Goal: Task Accomplishment & Management: Manage account settings

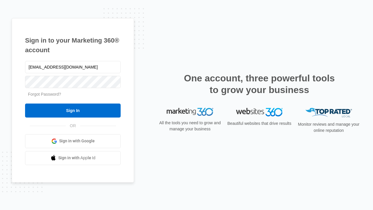
type input "[EMAIL_ADDRESS][DOMAIN_NAME]"
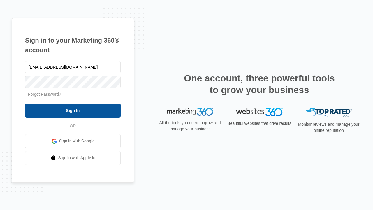
click at [73, 110] on input "Sign In" at bounding box center [73, 110] width 96 height 14
